Goal: Information Seeking & Learning: Find specific fact

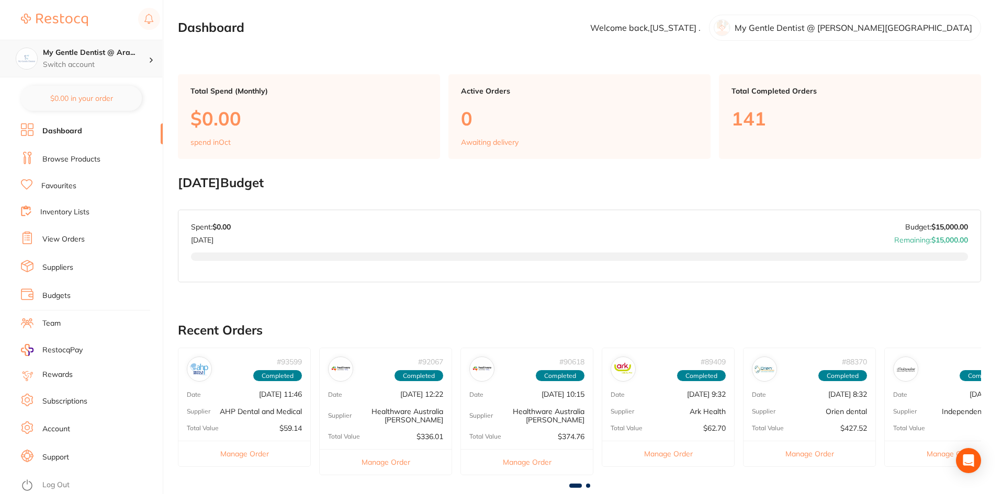
click at [152, 59] on icon at bounding box center [151, 60] width 2 height 4
click at [51, 19] on img at bounding box center [54, 20] width 67 height 13
click at [85, 124] on li "Dashboard" at bounding box center [92, 131] width 142 height 16
click at [85, 162] on link "Browse Products" at bounding box center [71, 159] width 58 height 10
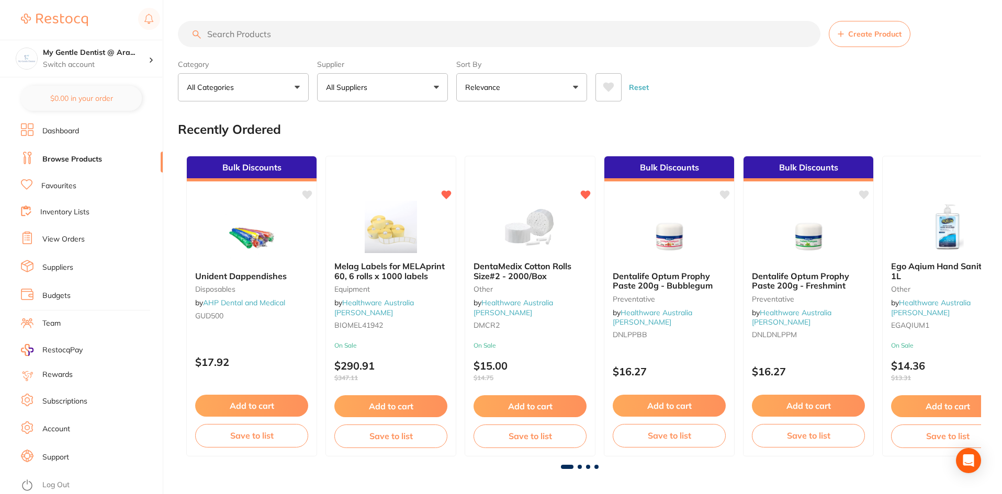
click at [717, 37] on input "search" at bounding box center [499, 34] width 642 height 26
click at [684, 32] on input "search" at bounding box center [499, 34] width 642 height 26
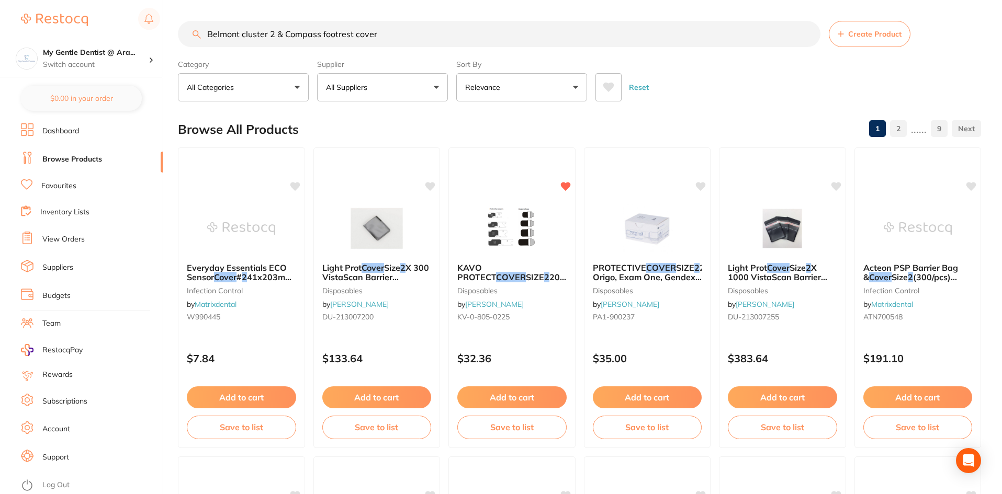
drag, startPoint x: 268, startPoint y: 29, endPoint x: 128, endPoint y: 39, distance: 140.5
click at [128, 39] on div "$21.90 My Gentle Dentist @ Ara... Switch account My Gentle Dentist @ [PERSON_NA…" at bounding box center [501, 247] width 1002 height 494
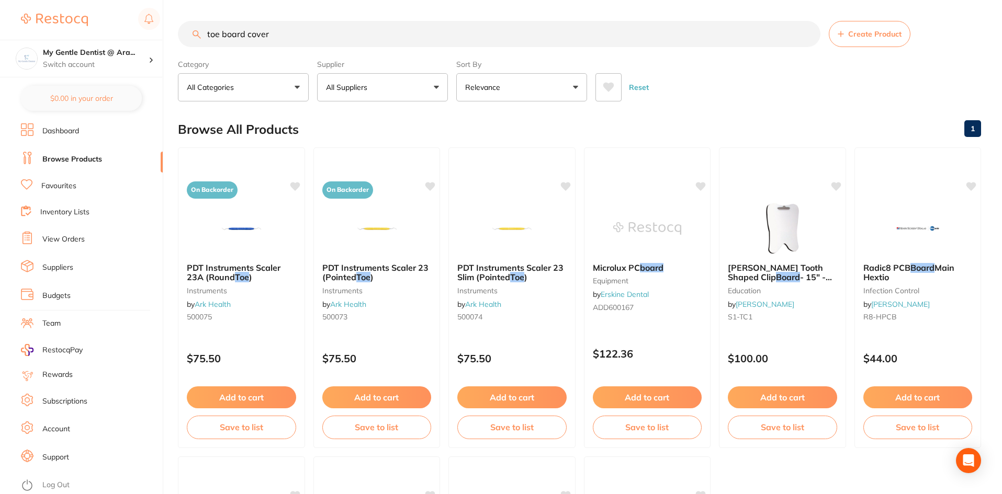
type input "toe board cover"
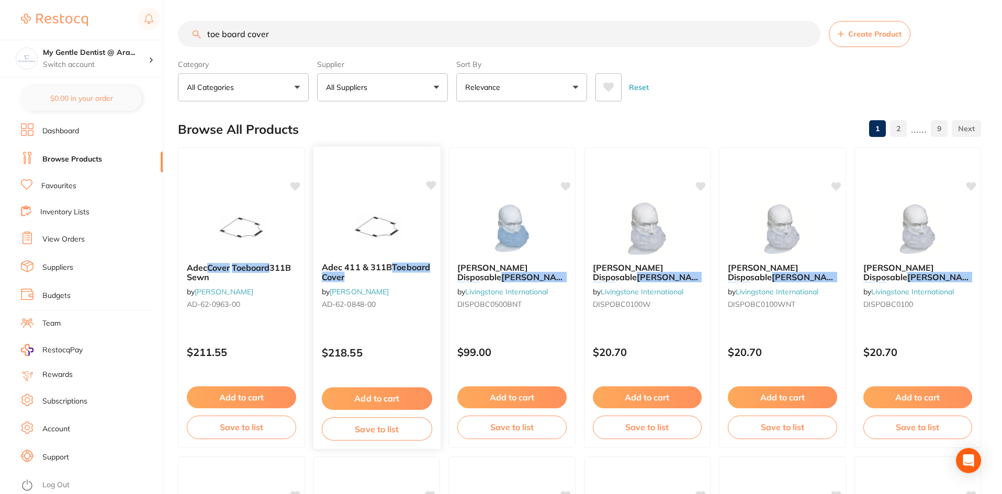
click at [397, 227] on img at bounding box center [376, 227] width 69 height 53
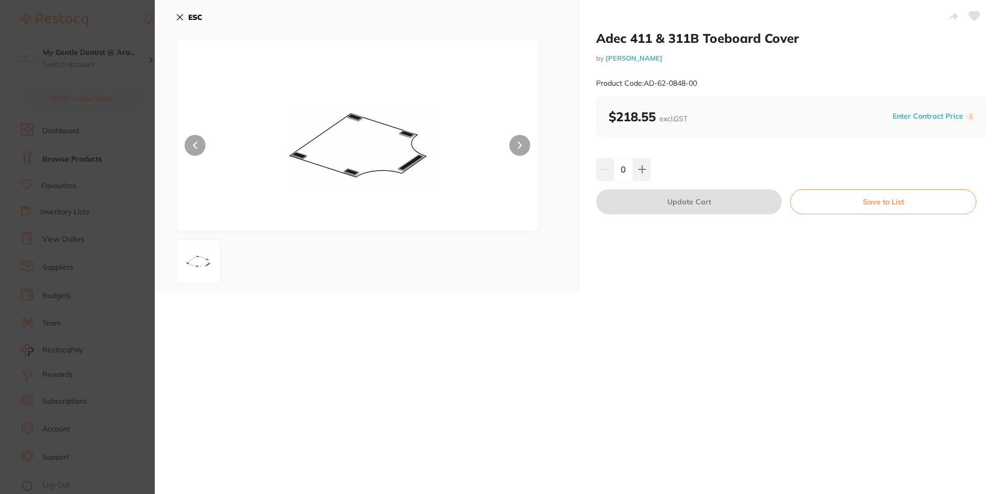
click at [525, 143] on button at bounding box center [519, 145] width 21 height 21
click at [180, 15] on icon at bounding box center [180, 17] width 8 height 8
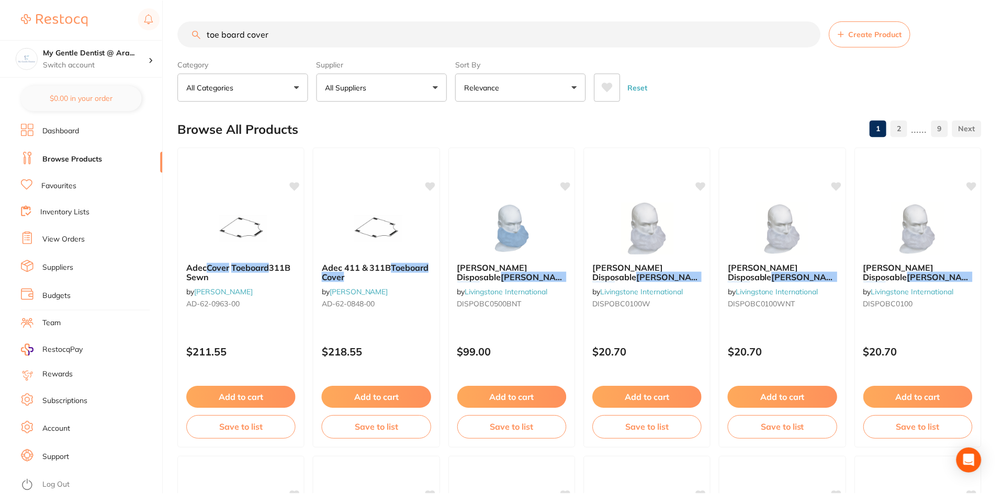
scroll to position [8, 0]
